Goal: Task Accomplishment & Management: Use online tool/utility

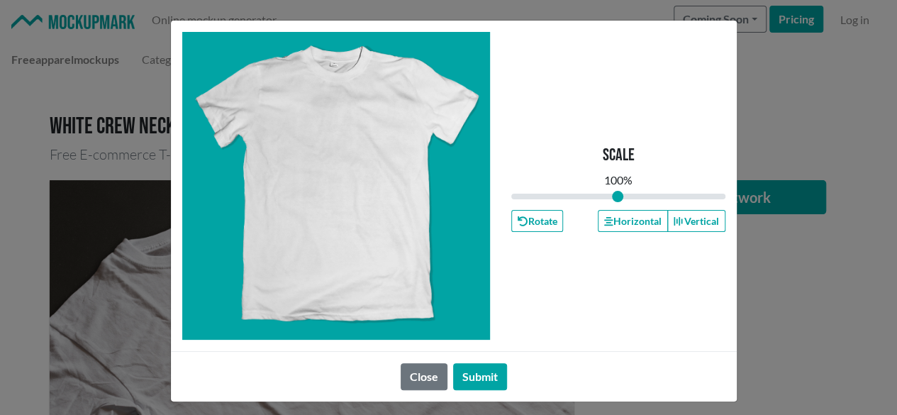
type input "1"
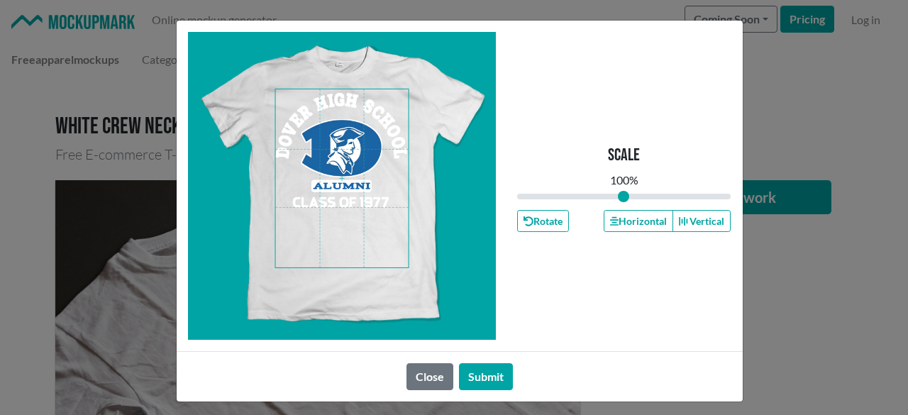
click at [352, 158] on span at bounding box center [341, 178] width 133 height 178
click at [636, 218] on button "Horizontal" at bounding box center [639, 221] width 70 height 22
click at [493, 374] on button "Submit" at bounding box center [486, 376] width 54 height 27
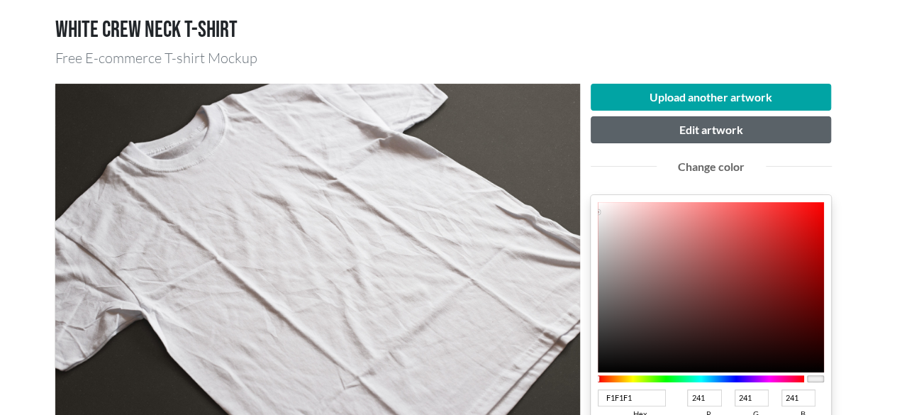
scroll to position [284, 0]
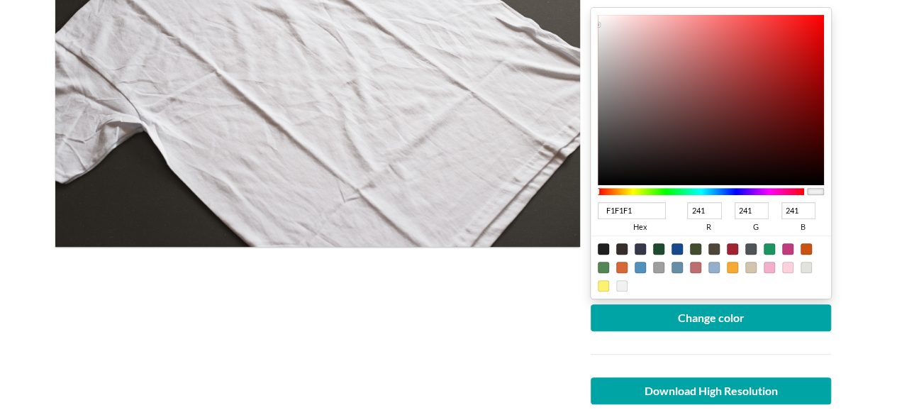
drag, startPoint x: 670, startPoint y: 215, endPoint x: 565, endPoint y: 207, distance: 104.6
click at [565, 207] on div "Upload another artwork Edit artwork Change color F1F1F1 hex 241 r 241 g 241 b 1…" at bounding box center [448, 182] width 787 height 594
click at [650, 205] on input "F1F1F1" at bounding box center [632, 210] width 69 height 17
drag, startPoint x: 650, startPoint y: 205, endPoint x: 643, endPoint y: 213, distance: 11.1
click at [649, 207] on input "F1F1F1" at bounding box center [632, 210] width 69 height 17
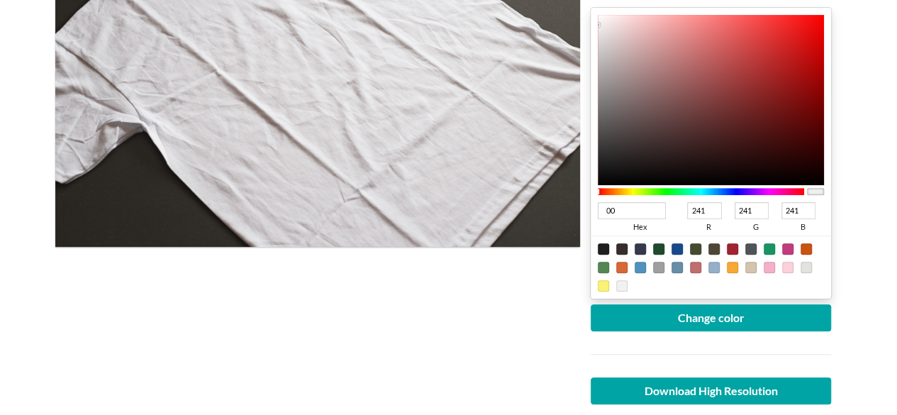
type input "005"
type input "0"
type input "85"
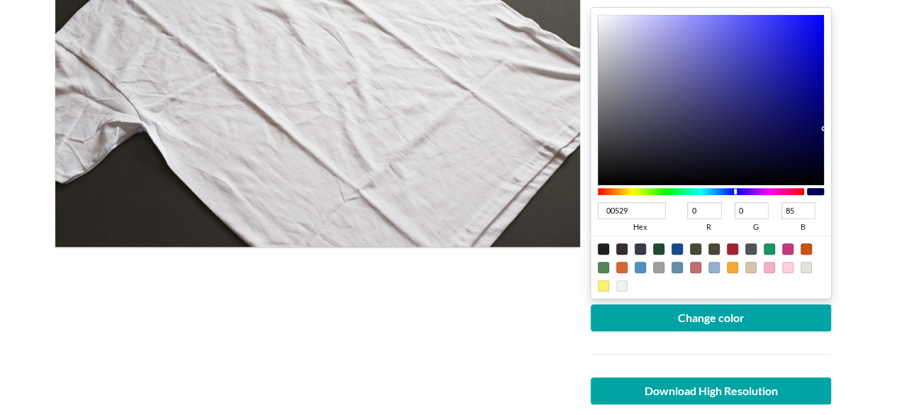
type input "00529b"
type input "82"
type input "155"
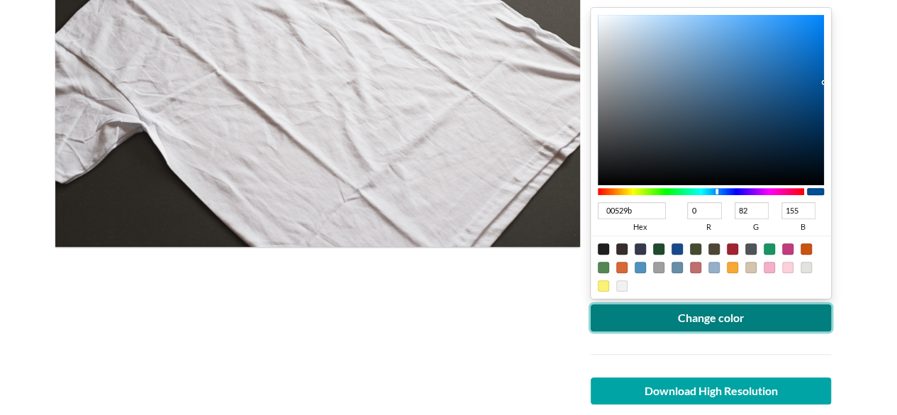
type input "00529B"
click at [679, 321] on button "Change color" at bounding box center [711, 317] width 241 height 27
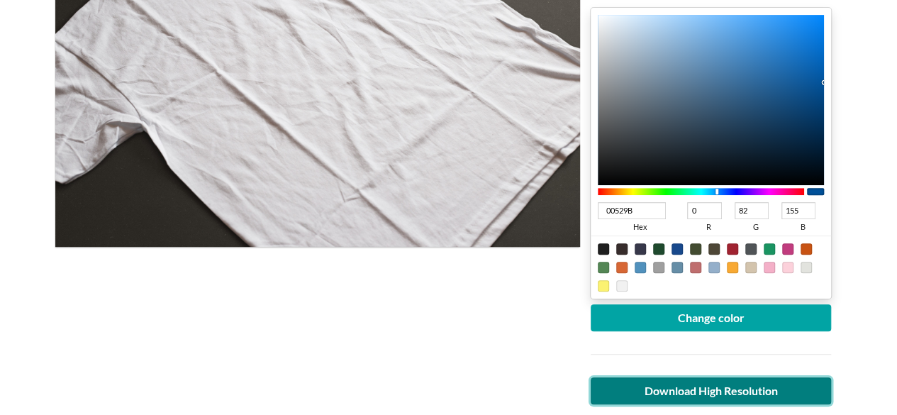
click at [705, 384] on link "Download High Resolution" at bounding box center [711, 390] width 241 height 27
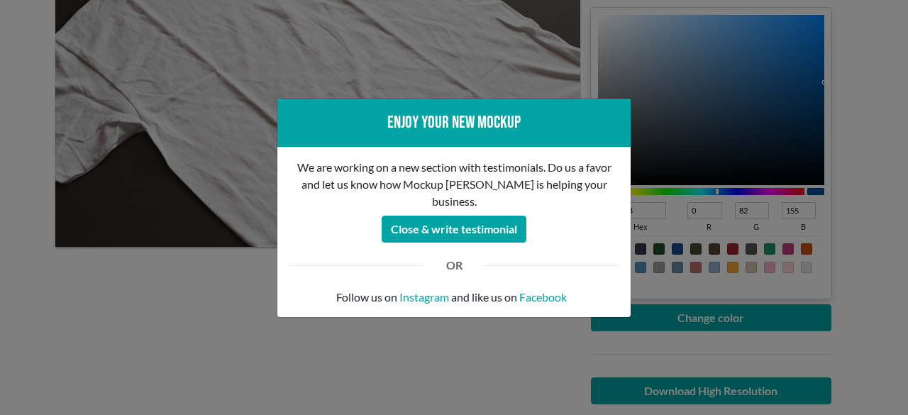
click at [224, 294] on div "Enjoy your new mockup We are working on a new section with testimonials. Do us …" at bounding box center [454, 207] width 908 height 415
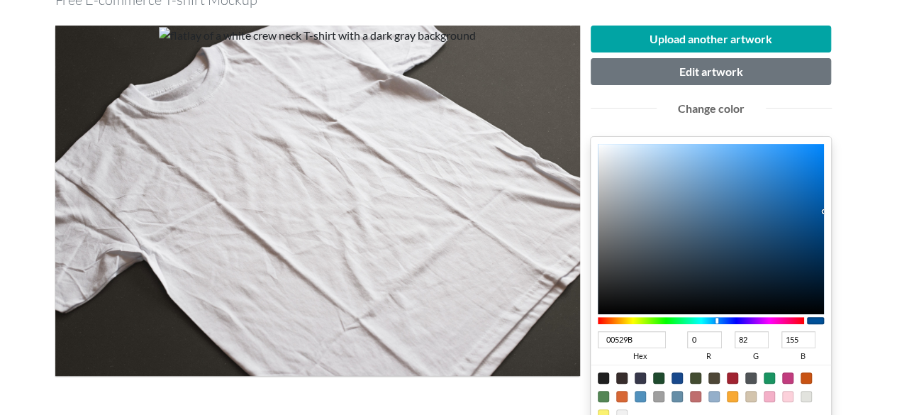
scroll to position [142, 0]
